Goal: Task Accomplishment & Management: Use online tool/utility

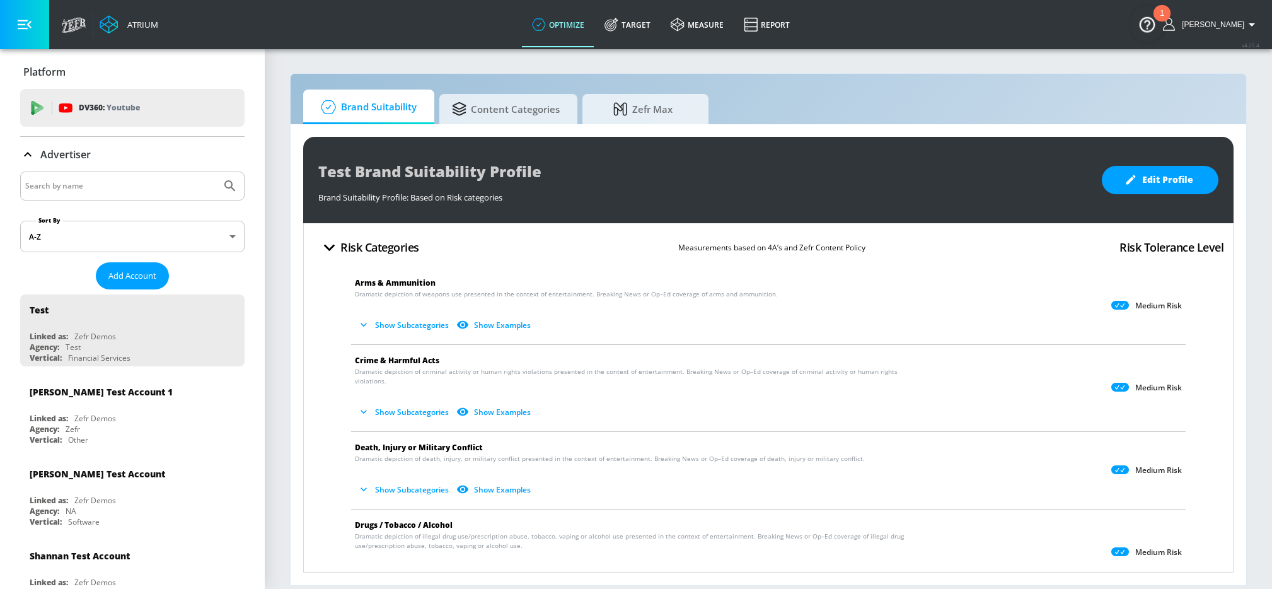
click at [1147, 30] on img "Open Resource Center, 1 new notification" at bounding box center [1147, 23] width 35 height 35
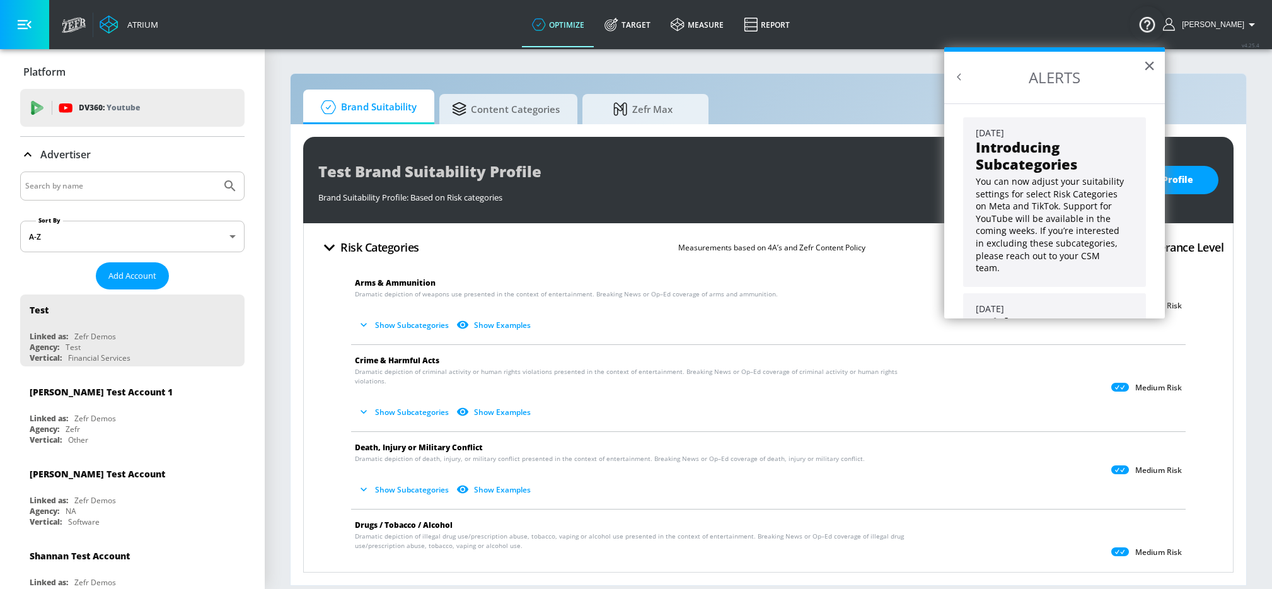
click at [140, 175] on div at bounding box center [132, 186] width 224 height 29
click at [130, 180] on input "Search by name" at bounding box center [120, 186] width 191 height 16
type input "general [PERSON_NAME]"
click at [216, 172] on button "Submit Search" at bounding box center [230, 186] width 28 height 28
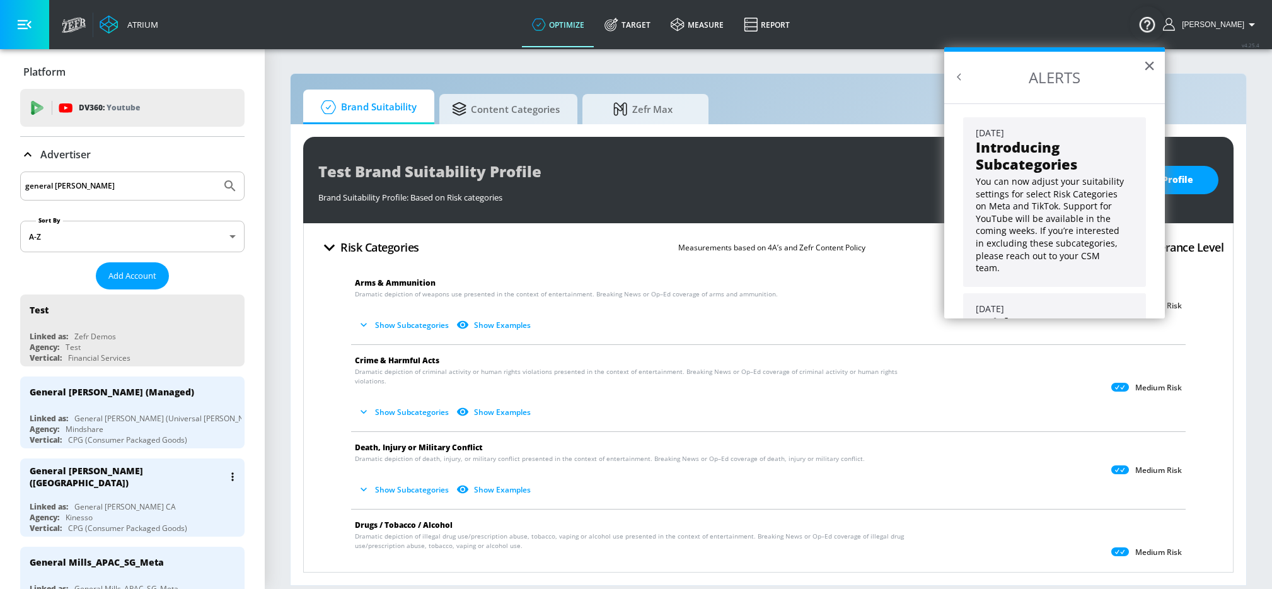
click at [83, 501] on div "General [PERSON_NAME] CA" at bounding box center [125, 506] width 102 height 11
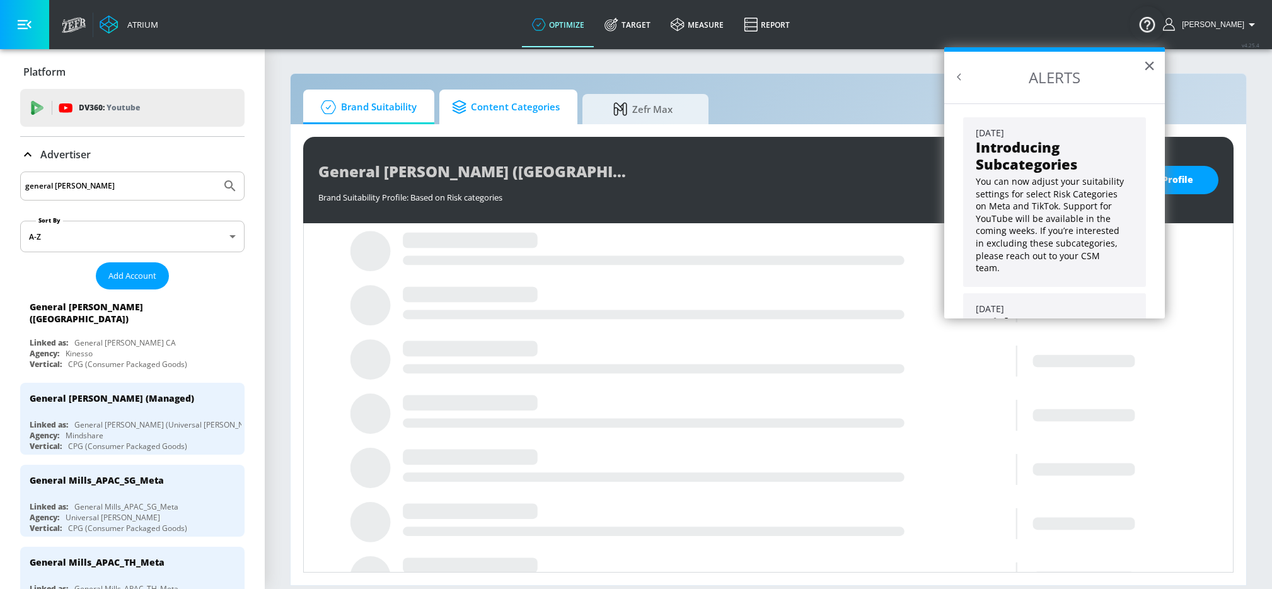
click at [552, 111] on span "Content Categories" at bounding box center [506, 107] width 108 height 30
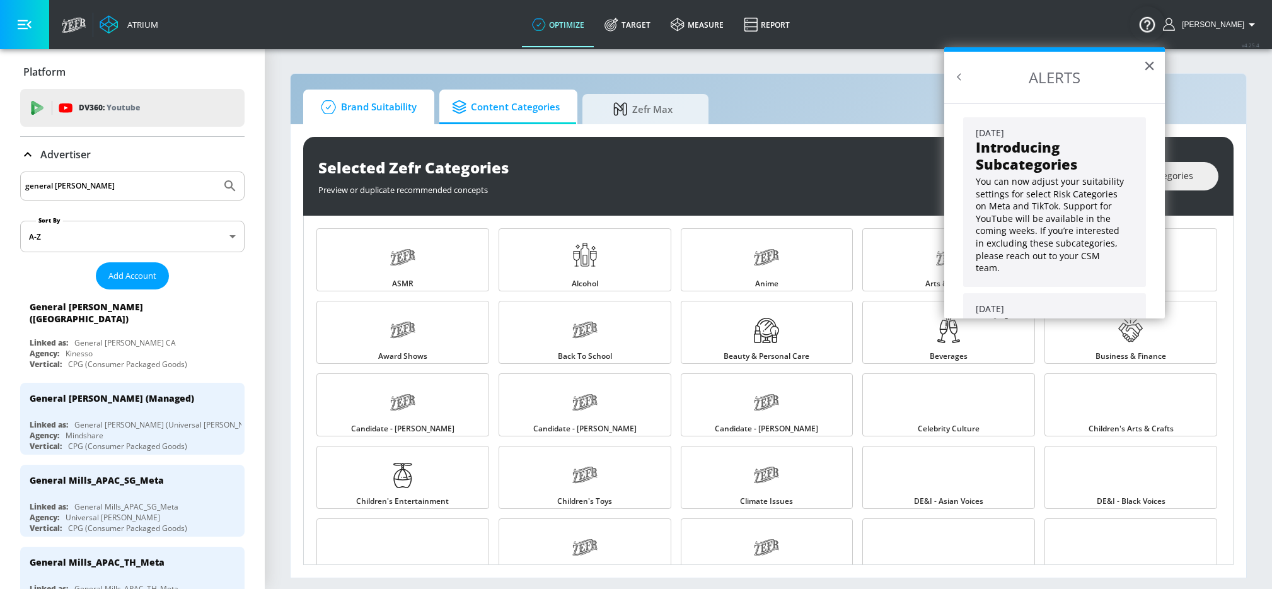
click at [404, 114] on span "Brand Suitability" at bounding box center [366, 107] width 101 height 30
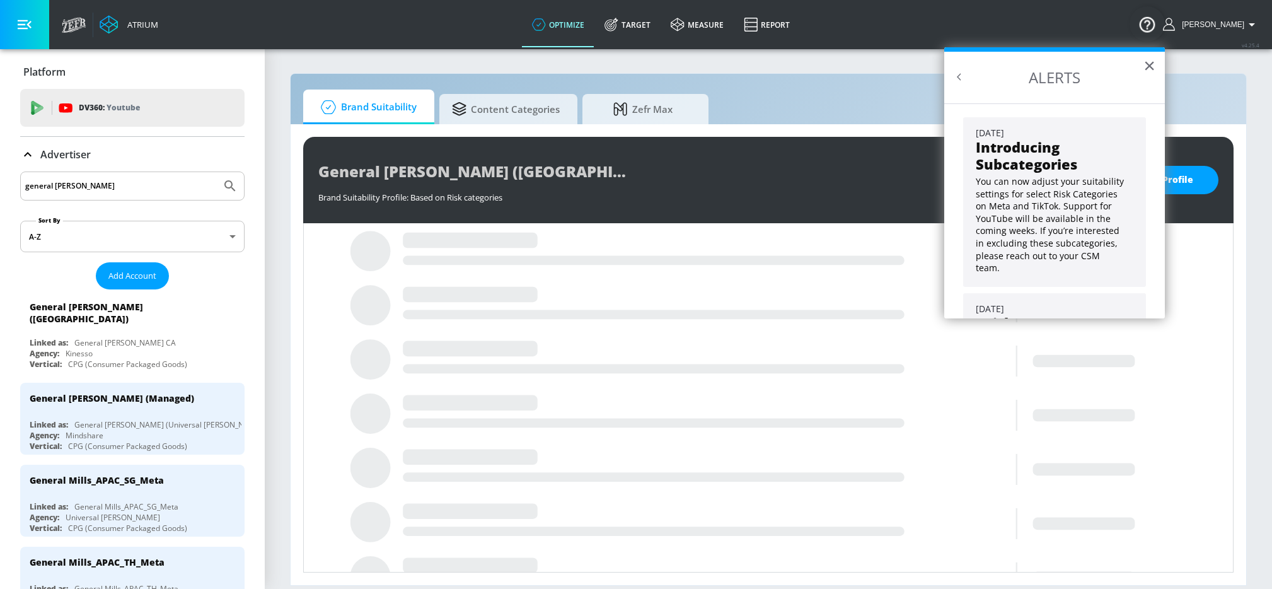
click at [774, 121] on div "Brand Suitability Content Categories Zefr Max" at bounding box center [768, 107] width 931 height 35
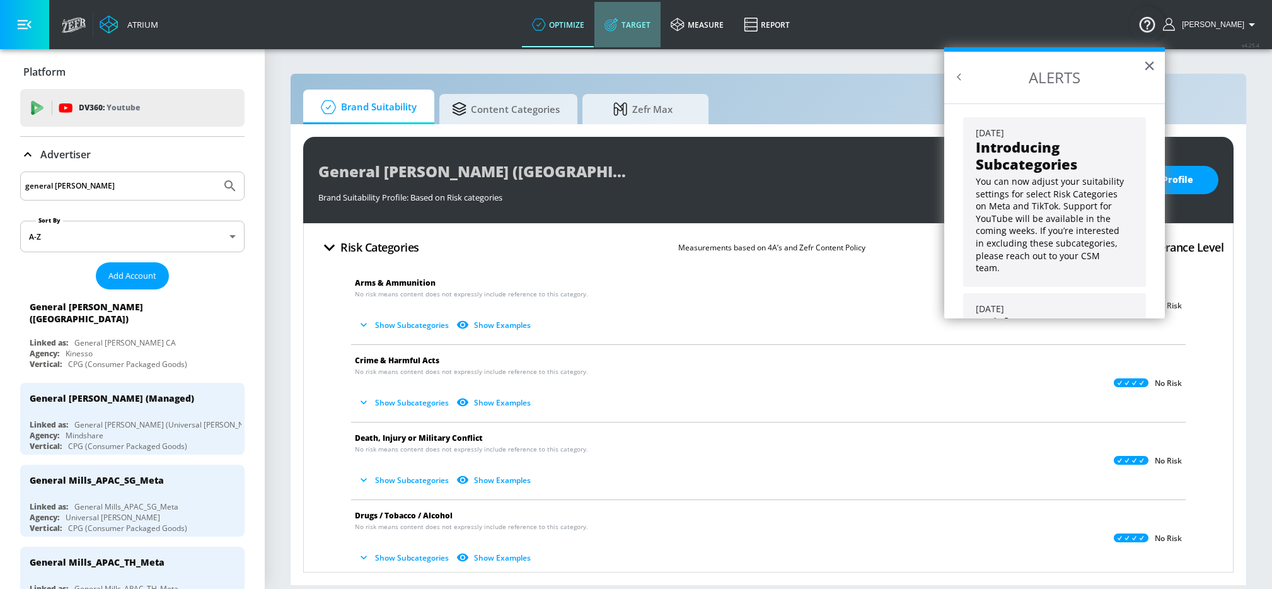
click at [654, 41] on link "Target" at bounding box center [628, 24] width 66 height 45
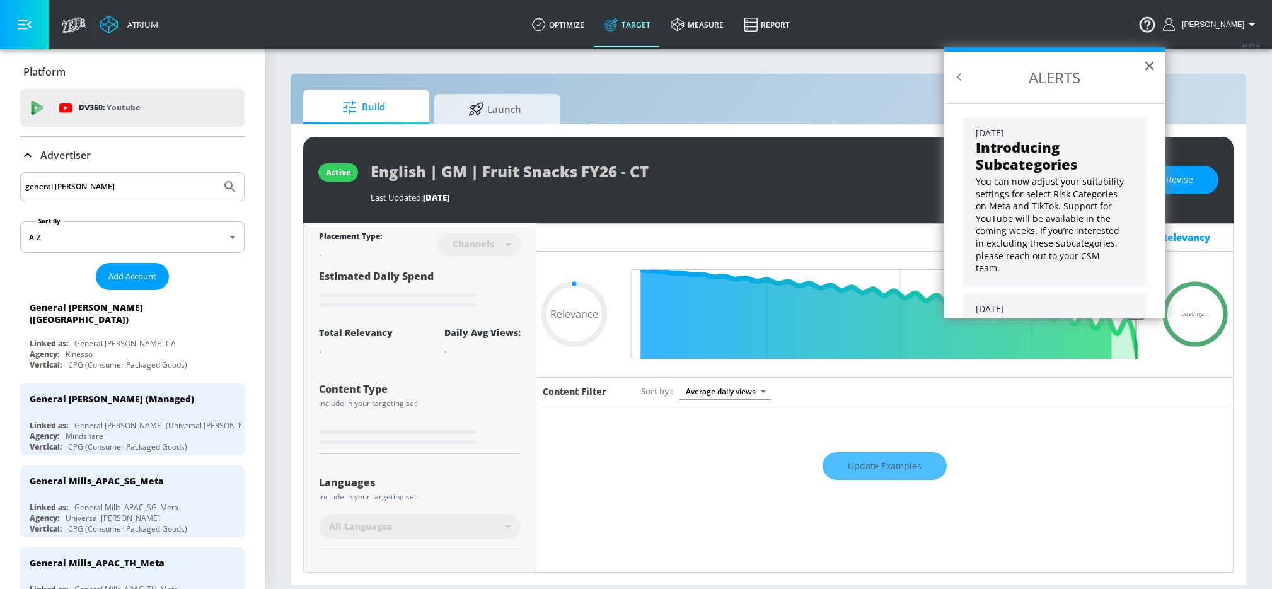
type input "0.05"
click at [487, 113] on span "Launch" at bounding box center [495, 107] width 96 height 30
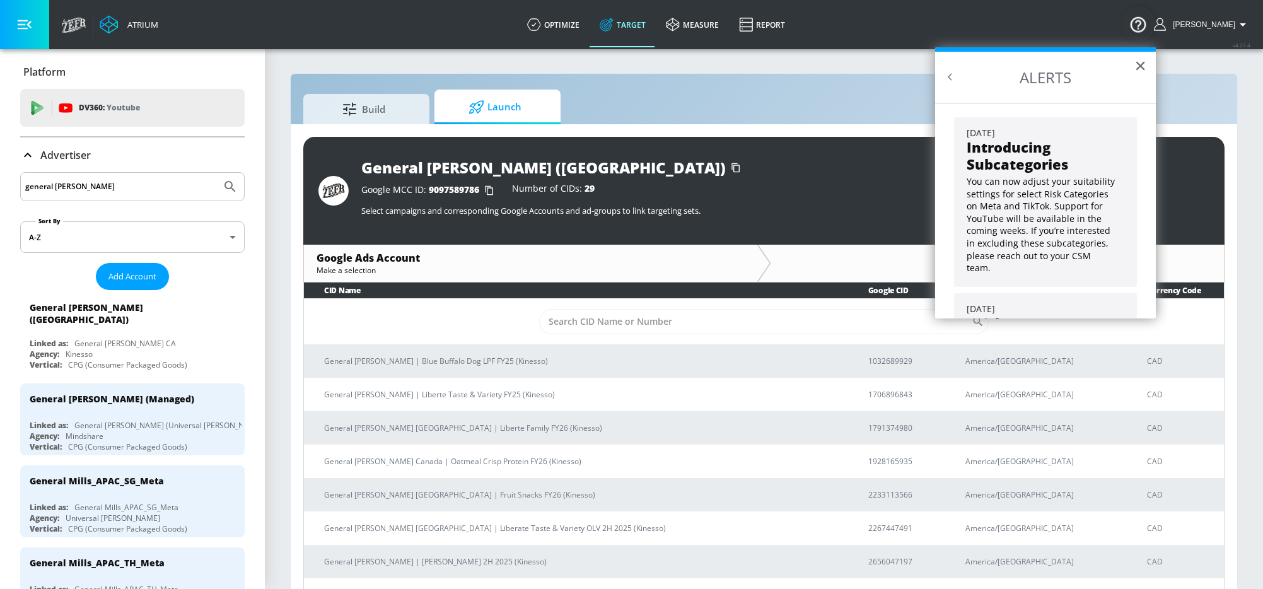
drag, startPoint x: 710, startPoint y: 277, endPoint x: 696, endPoint y: 285, distance: 16.1
click at [698, 283] on div "General [PERSON_NAME] ([GEOGRAPHIC_DATA]) Google MCC ID: 9097589786 Number of C…" at bounding box center [763, 365] width 921 height 457
click at [653, 312] on input "Sort By" at bounding box center [755, 321] width 433 height 25
paste input "6654596427"
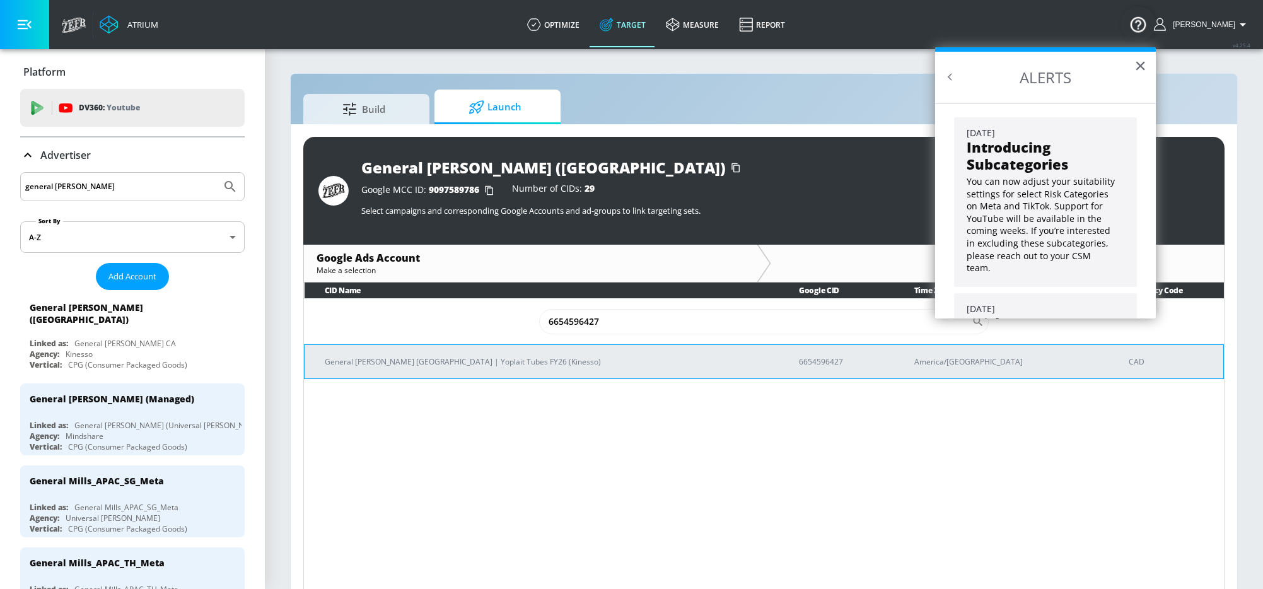
type input "6654596427"
click at [519, 364] on p "General [PERSON_NAME] [GEOGRAPHIC_DATA] | Yoplait Tubes FY26 (Kinesso)" at bounding box center [547, 361] width 444 height 13
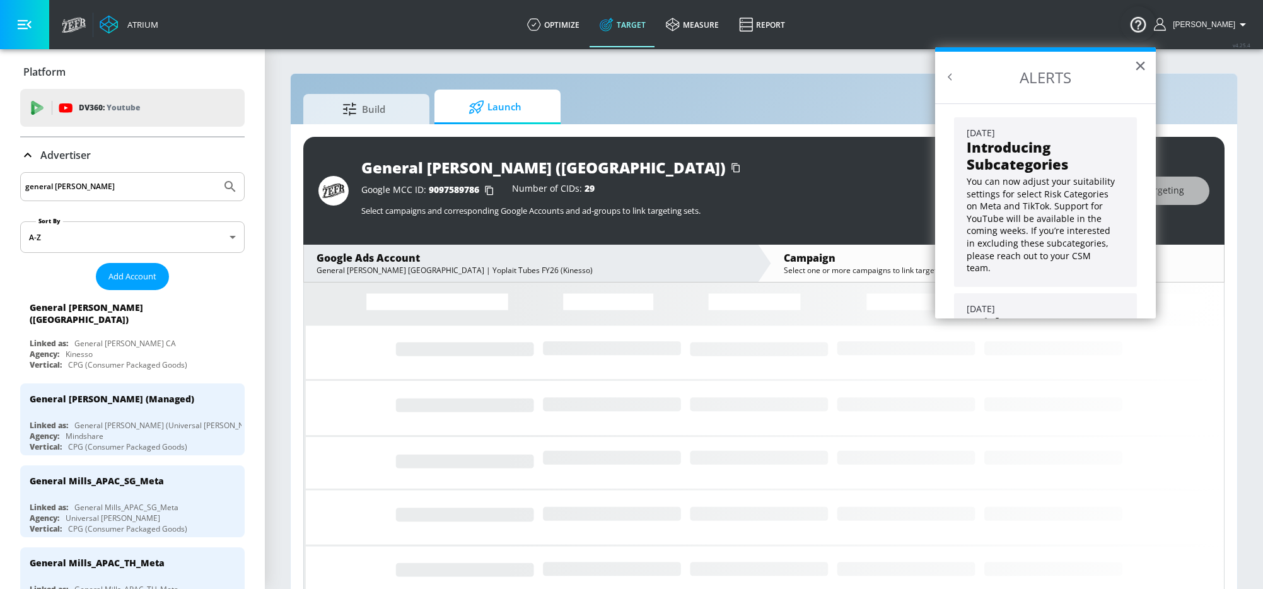
click at [763, 226] on div "General [PERSON_NAME] ([GEOGRAPHIC_DATA]) Google MCC ID: 9097589786 Number of C…" at bounding box center [763, 191] width 921 height 108
click at [1136, 63] on button "×" at bounding box center [1140, 65] width 12 height 20
